Goal: Transaction & Acquisition: Purchase product/service

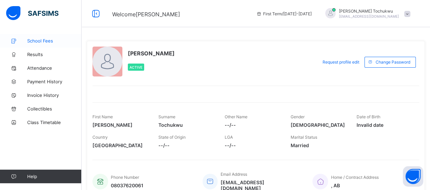
click at [37, 39] on span "School Fees" at bounding box center [54, 40] width 54 height 5
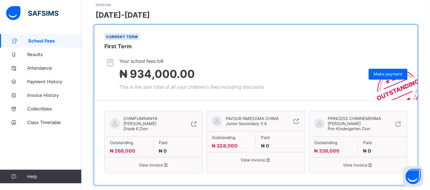
scroll to position [109, 0]
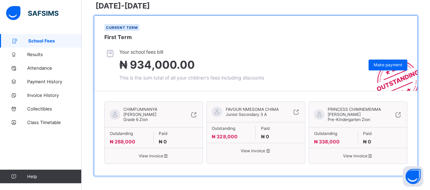
click at [158, 154] on span "View invoice" at bounding box center [154, 155] width 88 height 5
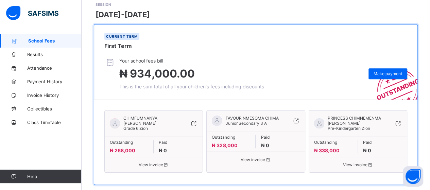
scroll to position [109, 0]
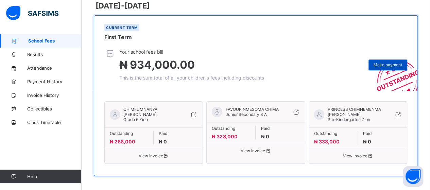
click at [391, 67] on div "Make payment" at bounding box center [387, 64] width 39 height 11
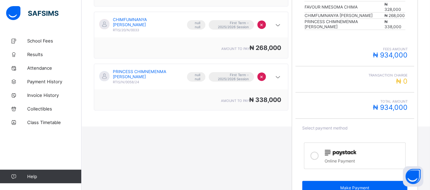
scroll to position [167, 0]
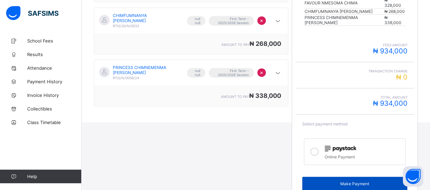
click at [365, 177] on div "Make Payment" at bounding box center [354, 184] width 105 height 14
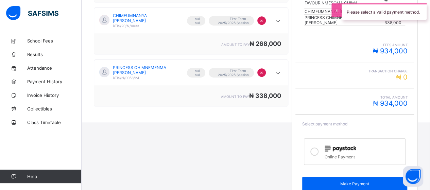
click at [318, 147] on icon at bounding box center [314, 151] width 8 height 8
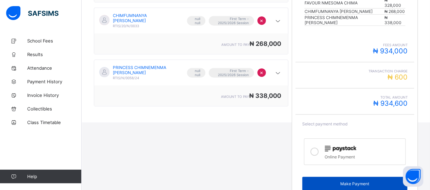
click at [361, 177] on div "Make Payment" at bounding box center [354, 184] width 105 height 14
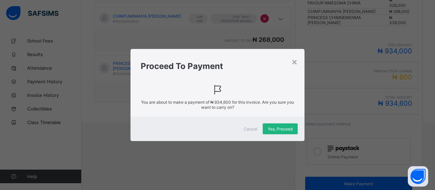
click at [287, 129] on span "Yes, Proceed" at bounding box center [280, 128] width 25 height 5
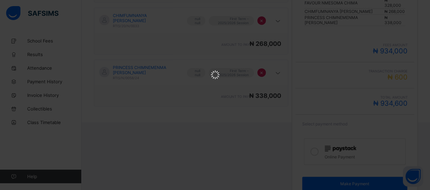
scroll to position [0, 0]
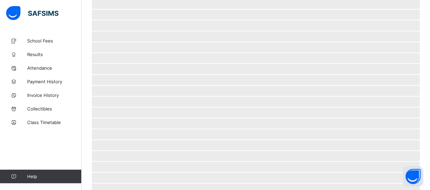
scroll to position [65, 0]
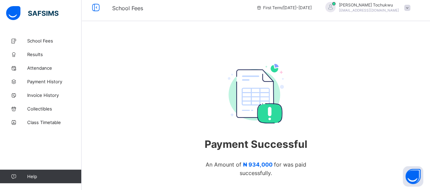
scroll to position [61, 0]
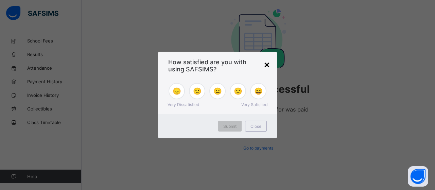
click at [266, 65] on div "×" at bounding box center [267, 64] width 6 height 12
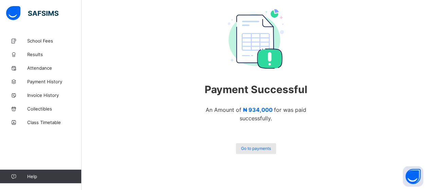
click at [252, 147] on span "Go to payments" at bounding box center [256, 148] width 30 height 5
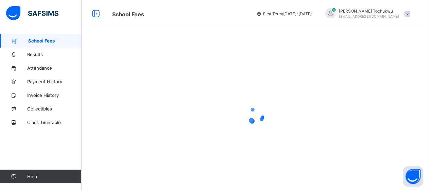
scroll to position [10, 0]
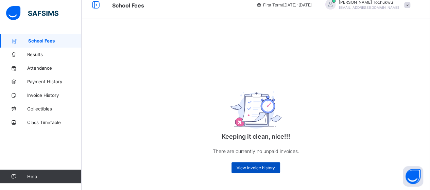
click at [265, 167] on span "View invoice history" at bounding box center [255, 167] width 38 height 5
click at [259, 167] on span "View invoice history" at bounding box center [255, 167] width 38 height 5
click at [255, 167] on span "View invoice history" at bounding box center [255, 167] width 38 height 5
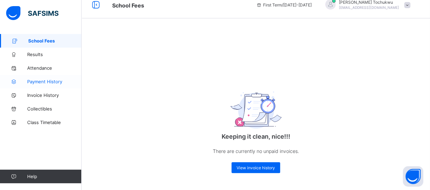
click at [55, 80] on span "Payment History" at bounding box center [54, 81] width 54 height 5
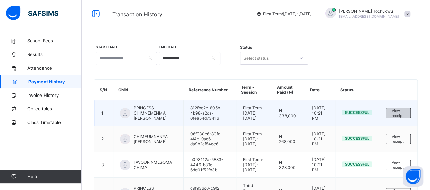
click at [397, 112] on span "View receipt" at bounding box center [398, 113] width 14 height 10
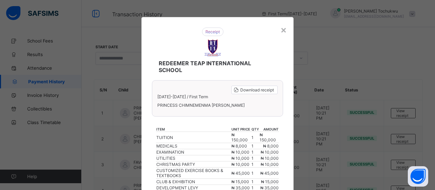
scroll to position [99, 0]
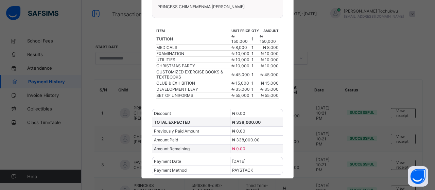
click at [258, 4] on span "PRINCESS CHIMNEMENMA [PERSON_NAME]" at bounding box center [217, 6] width 120 height 5
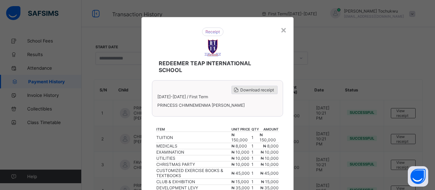
click at [244, 87] on span "Download receipt" at bounding box center [257, 89] width 34 height 5
click at [283, 31] on div "×" at bounding box center [283, 30] width 6 height 12
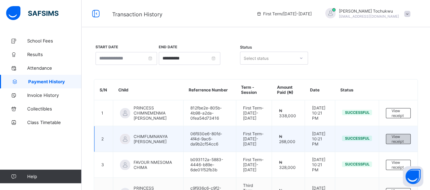
click at [401, 134] on span "View receipt" at bounding box center [398, 139] width 14 height 10
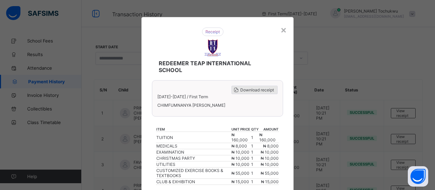
click at [262, 90] on span "Download receipt" at bounding box center [257, 89] width 34 height 5
click at [281, 29] on div "×" at bounding box center [283, 30] width 6 height 12
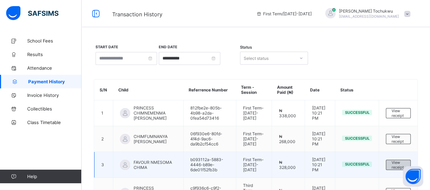
click at [398, 161] on span "View receipt" at bounding box center [398, 165] width 14 height 10
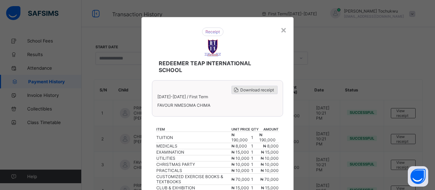
click at [267, 86] on div "Download receipt" at bounding box center [254, 90] width 46 height 8
click at [283, 31] on div "×" at bounding box center [283, 30] width 6 height 12
